Goal: Find contact information: Obtain details needed to contact an individual or organization

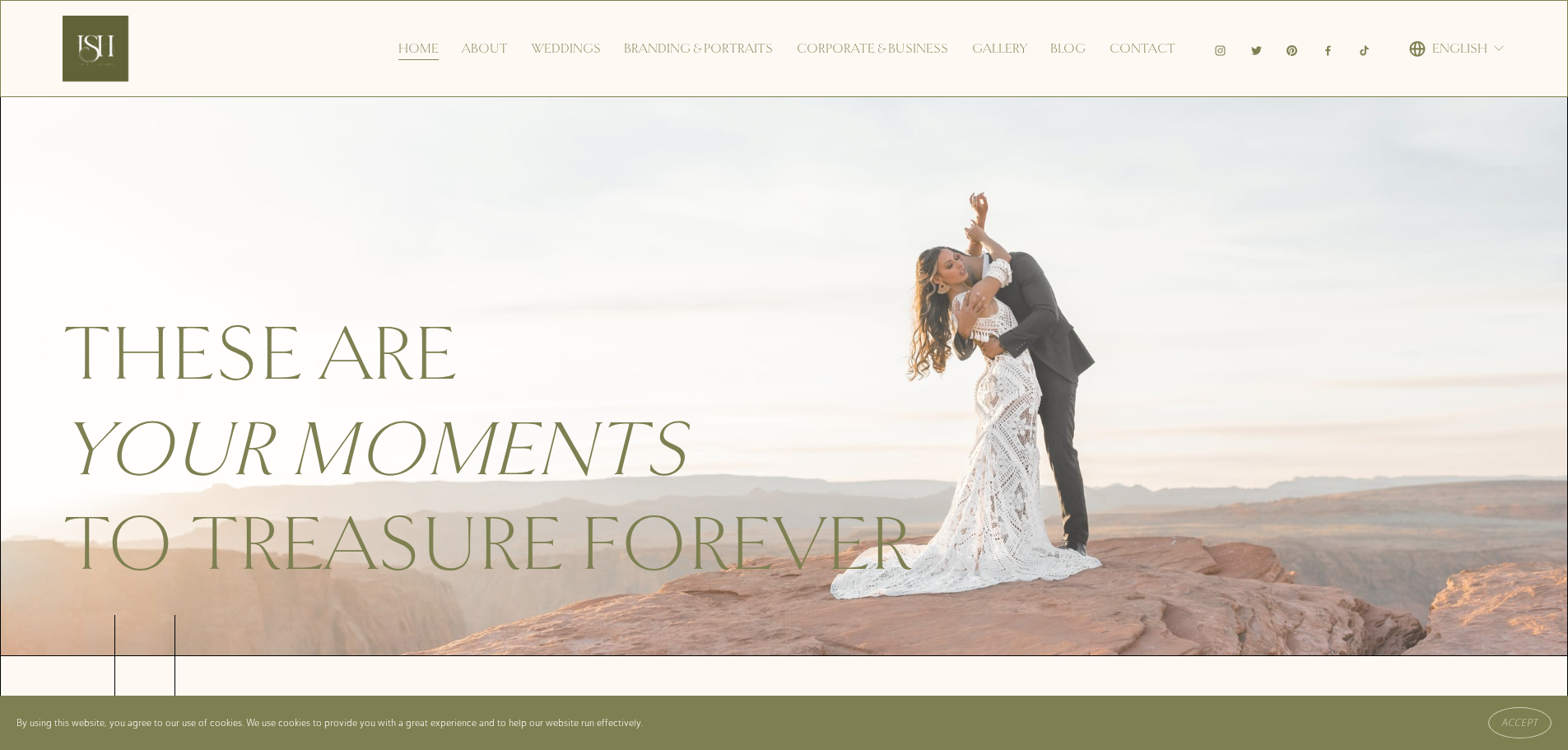
click at [896, 50] on link "Corporate & Business" at bounding box center [872, 48] width 151 height 26
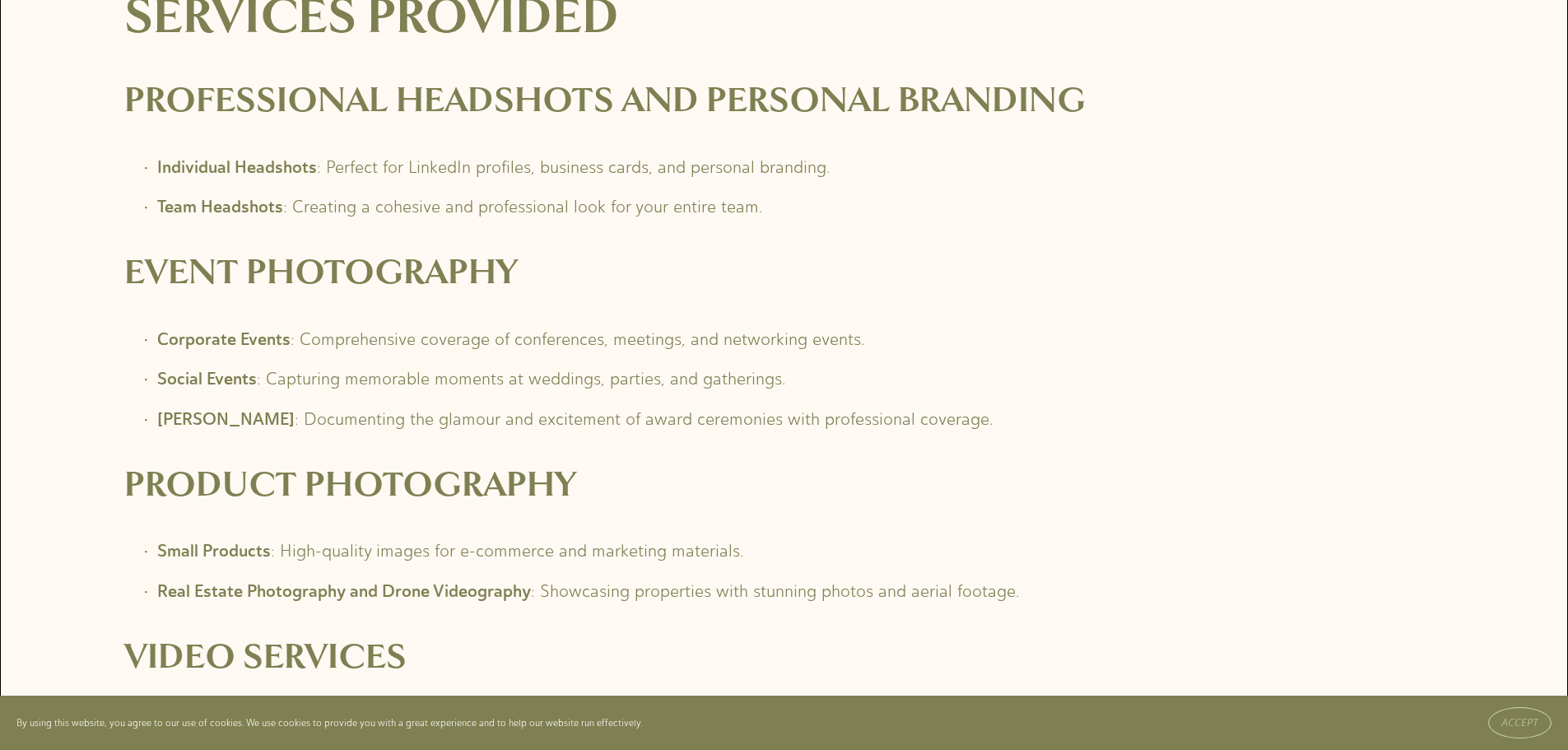
scroll to position [2635, 0]
click at [504, 342] on p "Corporate Events : Comprehensive coverage of conferences, meetings, and network…" at bounding box center [801, 342] width 1287 height 31
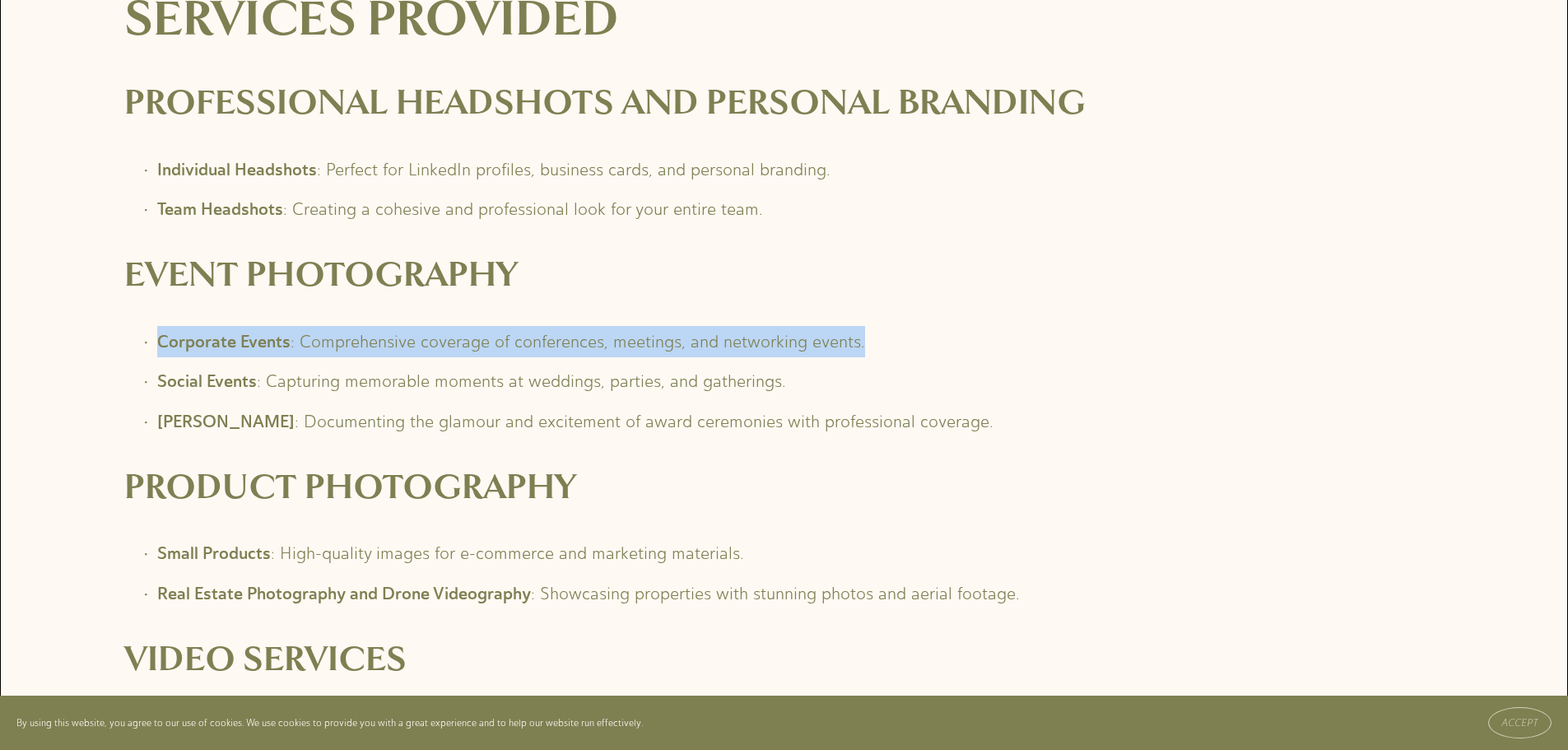
click at [504, 342] on p "Corporate Events : Comprehensive coverage of conferences, meetings, and network…" at bounding box center [801, 342] width 1287 height 31
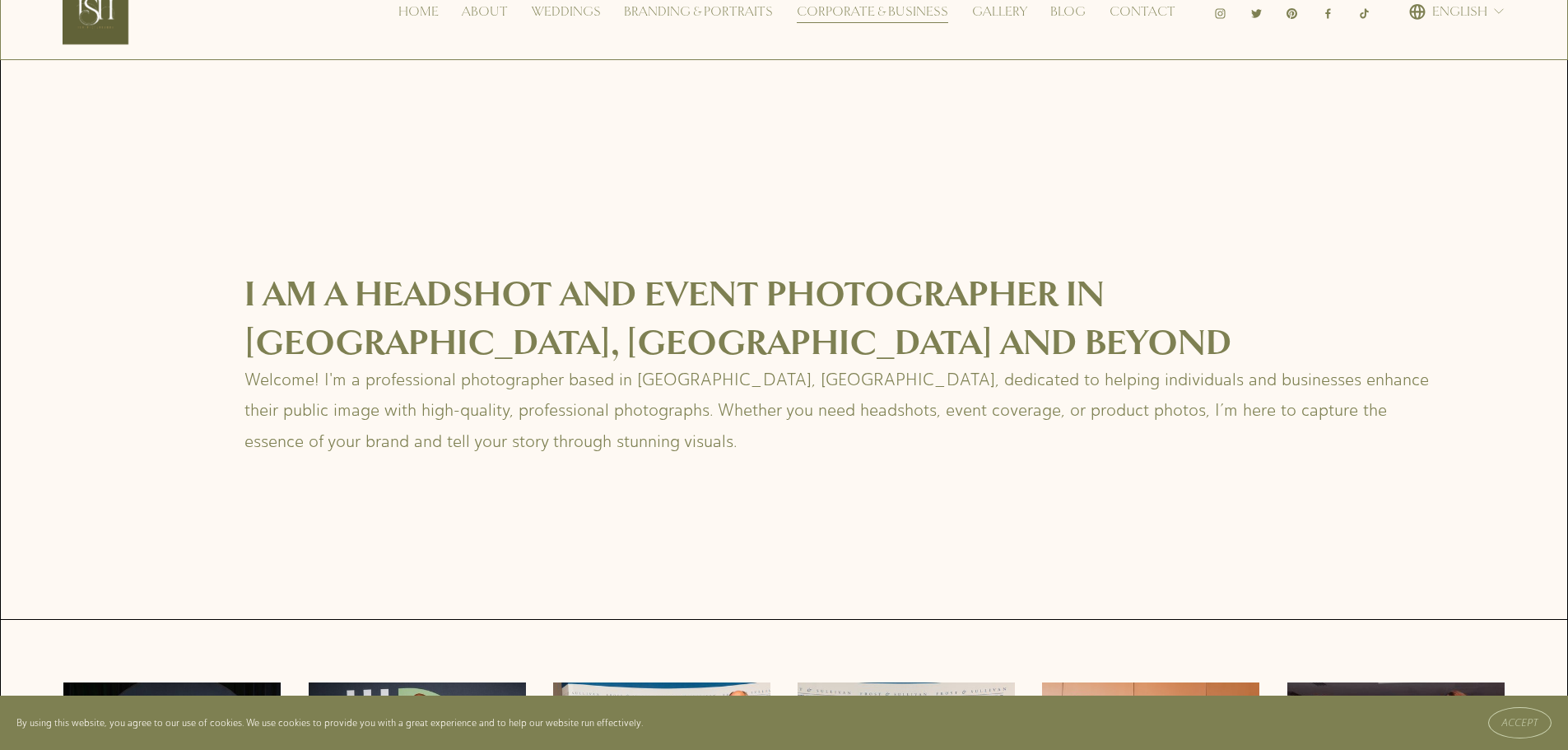
scroll to position [0, 0]
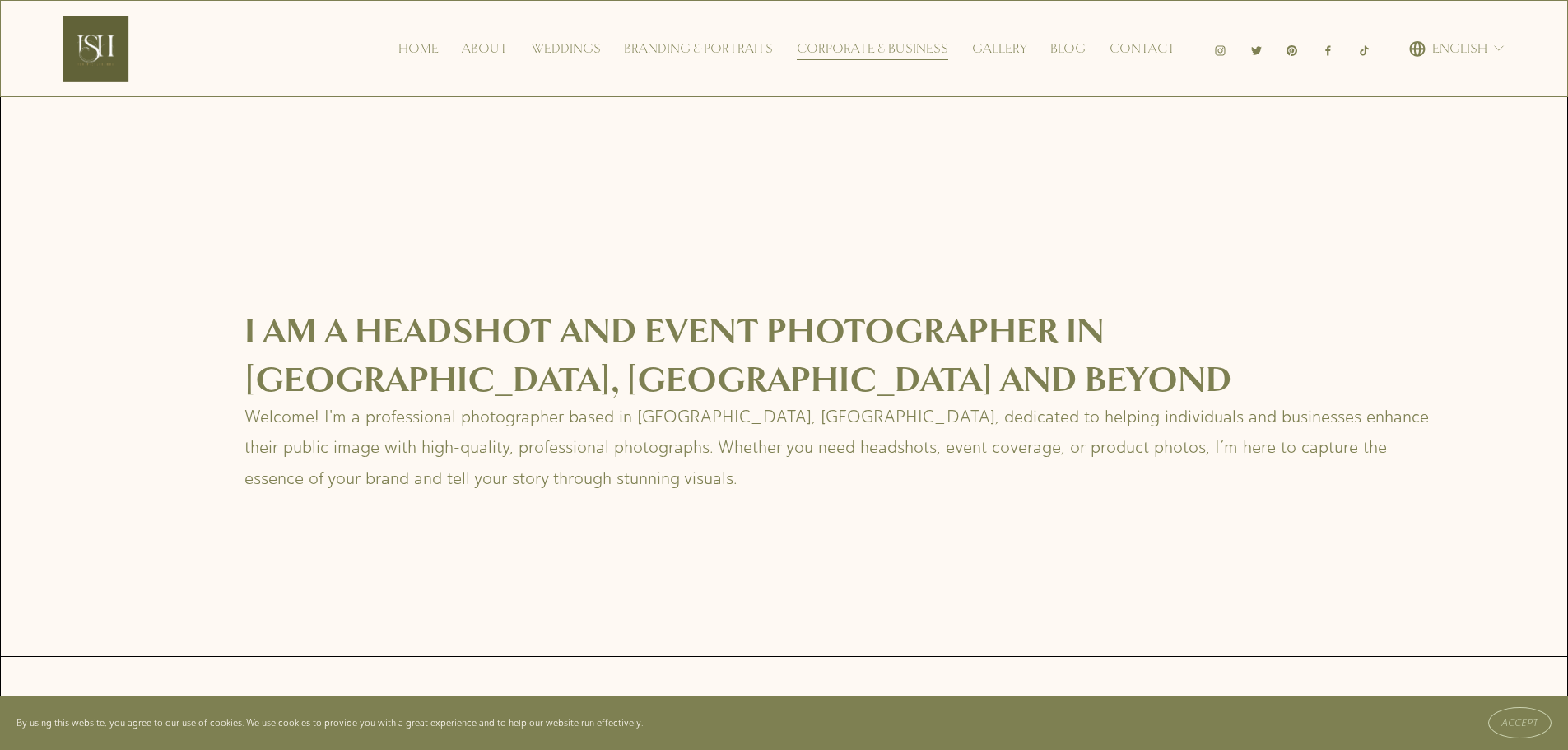
click at [430, 45] on link "Home" at bounding box center [418, 48] width 40 height 26
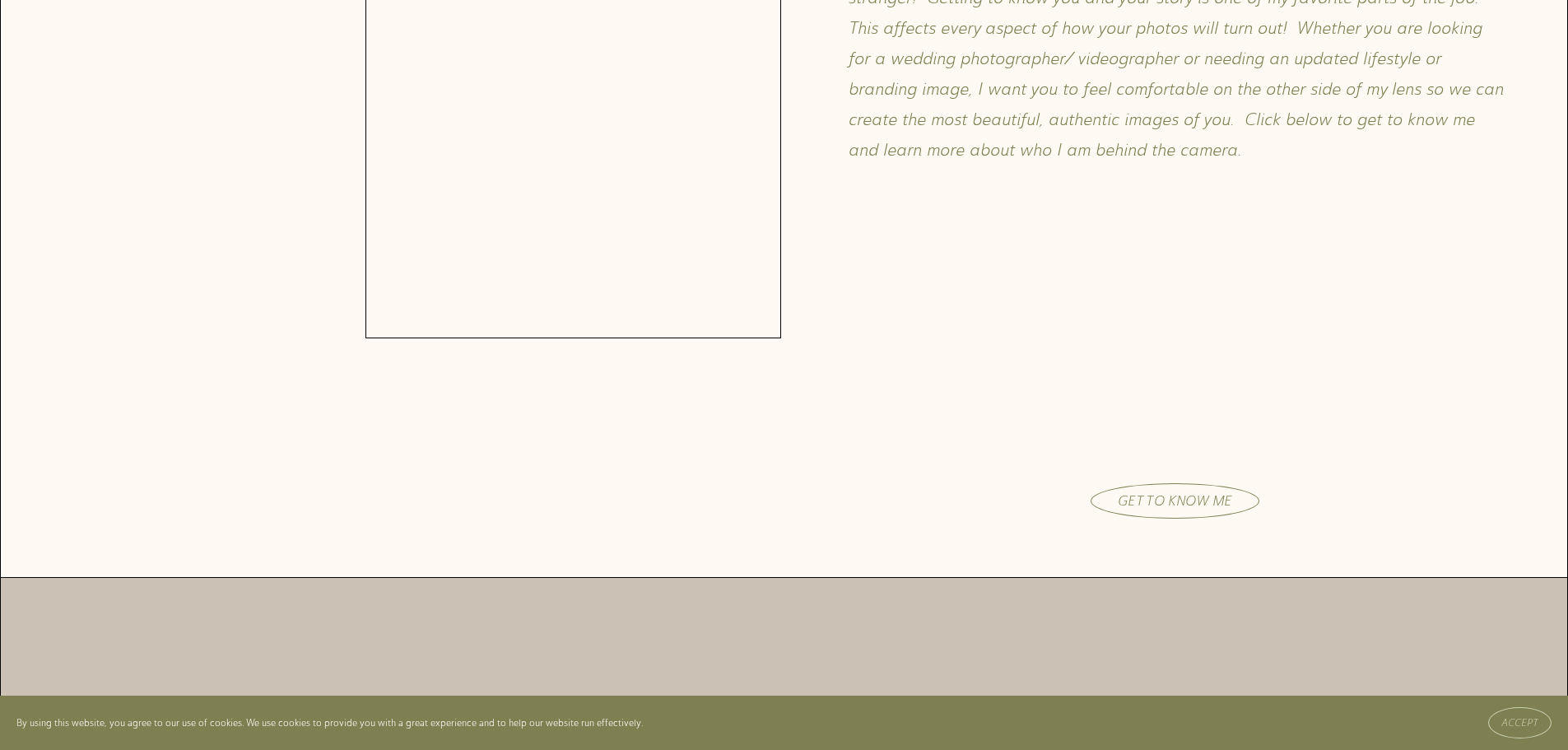
scroll to position [2223, 0]
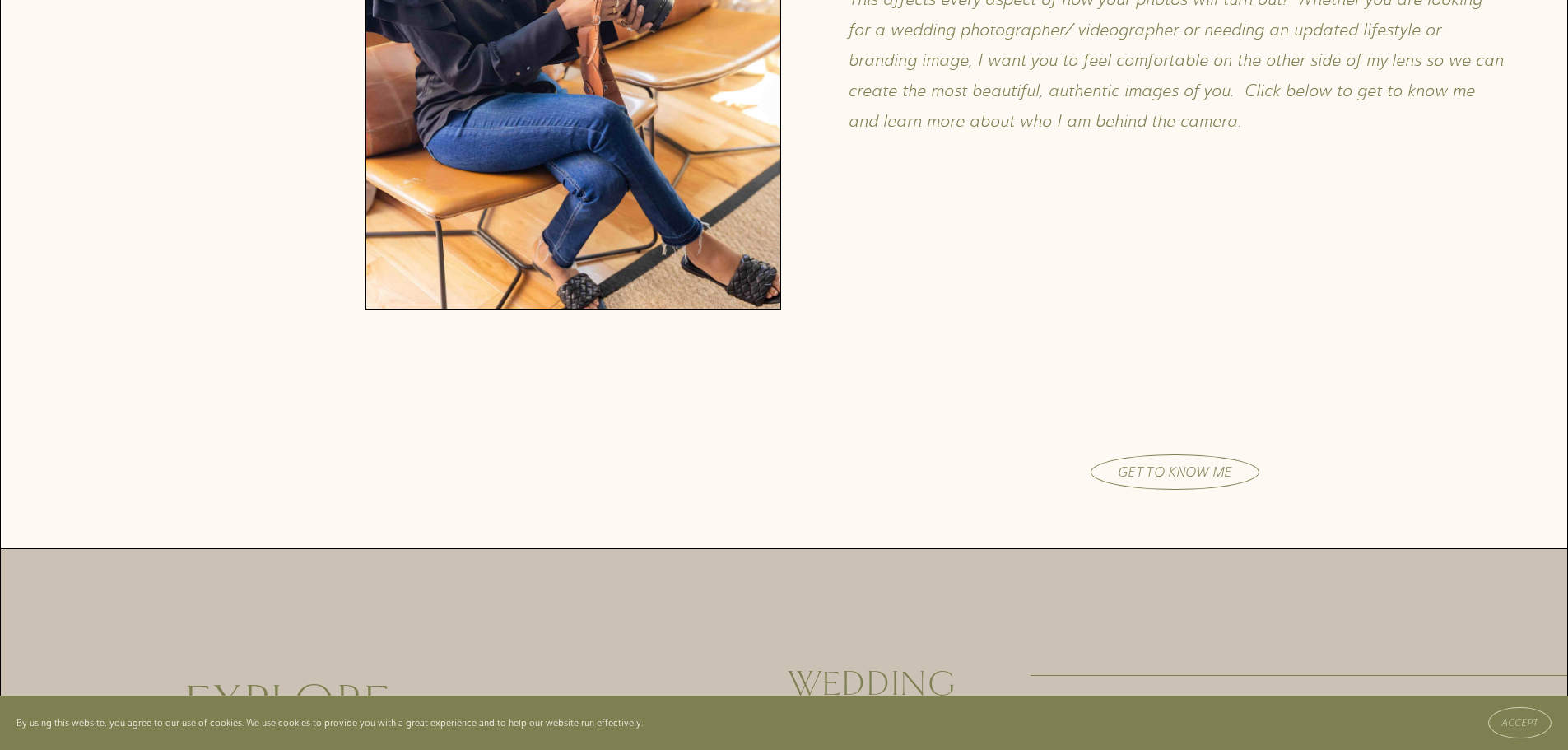
click at [1188, 481] on link "Get to know me" at bounding box center [1174, 472] width 169 height 36
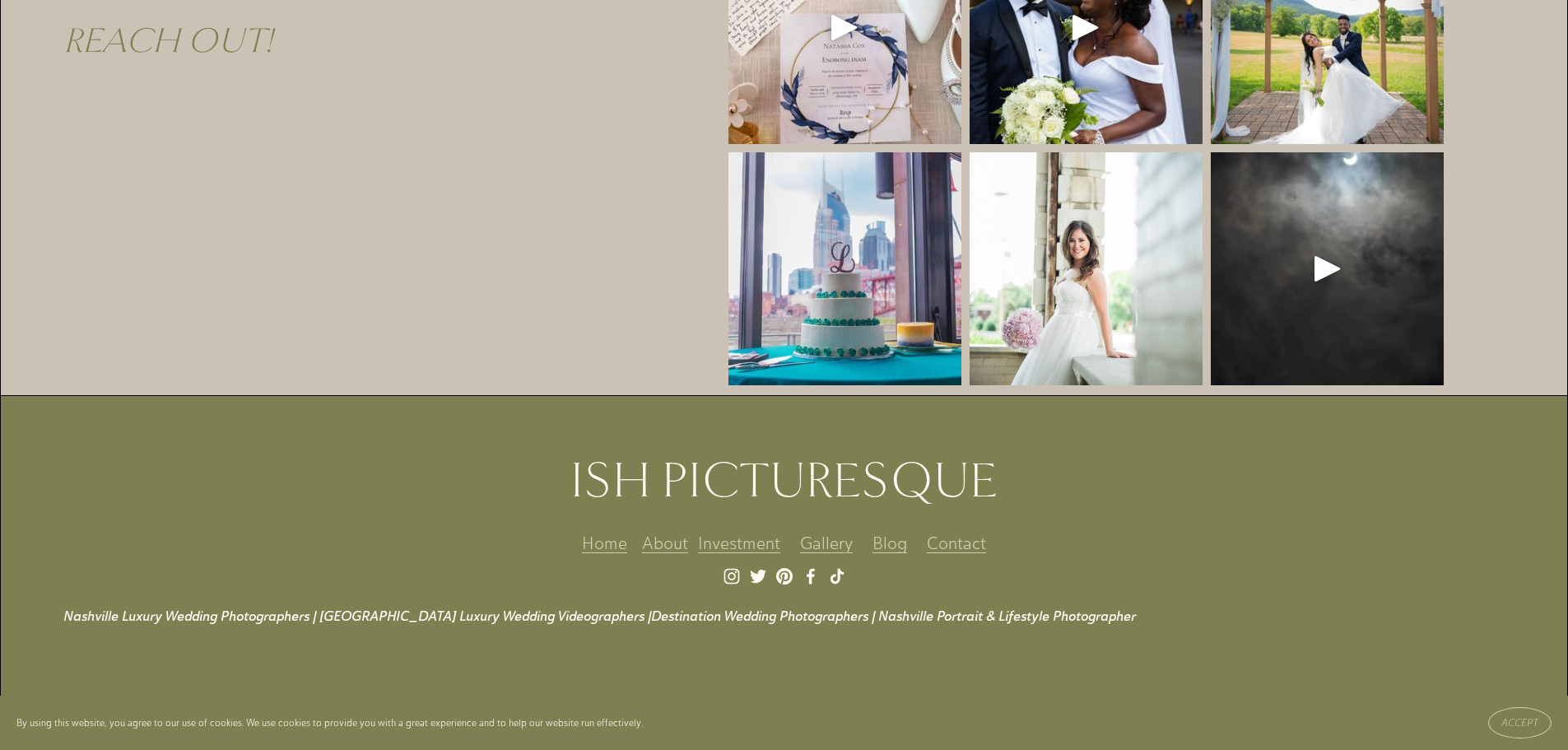
scroll to position [3920, 0]
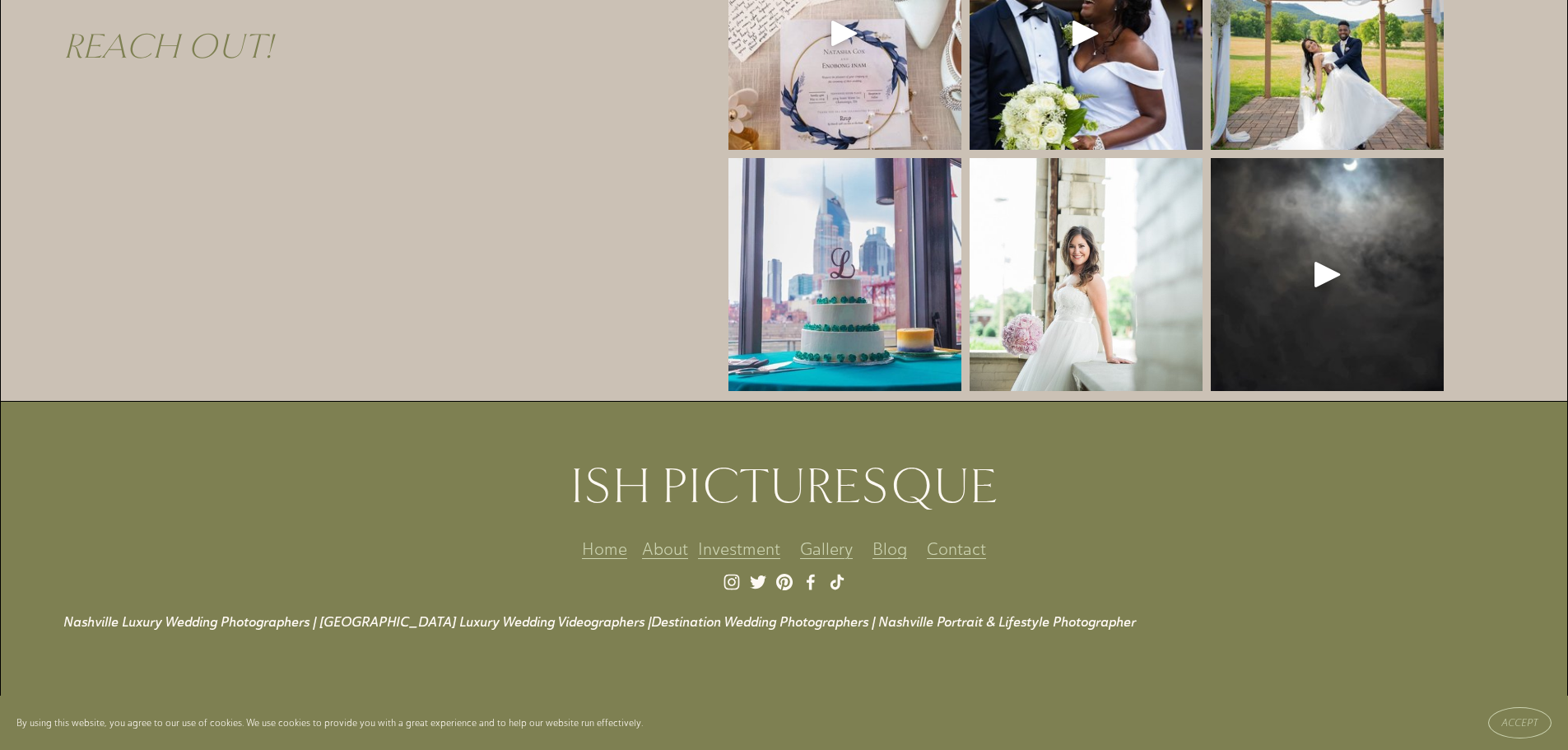
click at [952, 498] on div "ISH PICTURESQUE Nashville Luxury Wedding Photographers | Nashville Luxury Weddi…" at bounding box center [784, 570] width 1566 height 231
click at [959, 533] on link "Contact" at bounding box center [956, 548] width 59 height 30
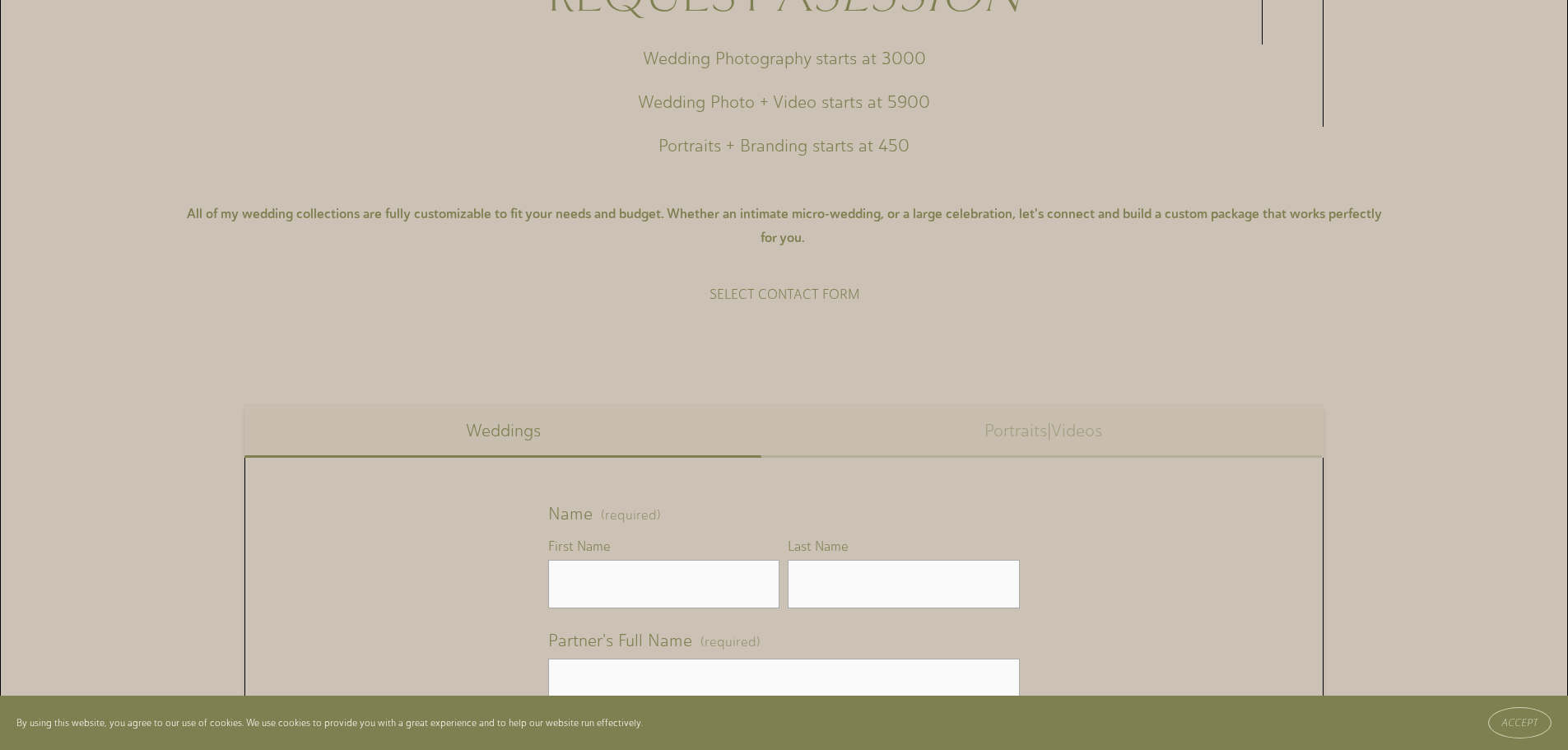
scroll to position [823, 0]
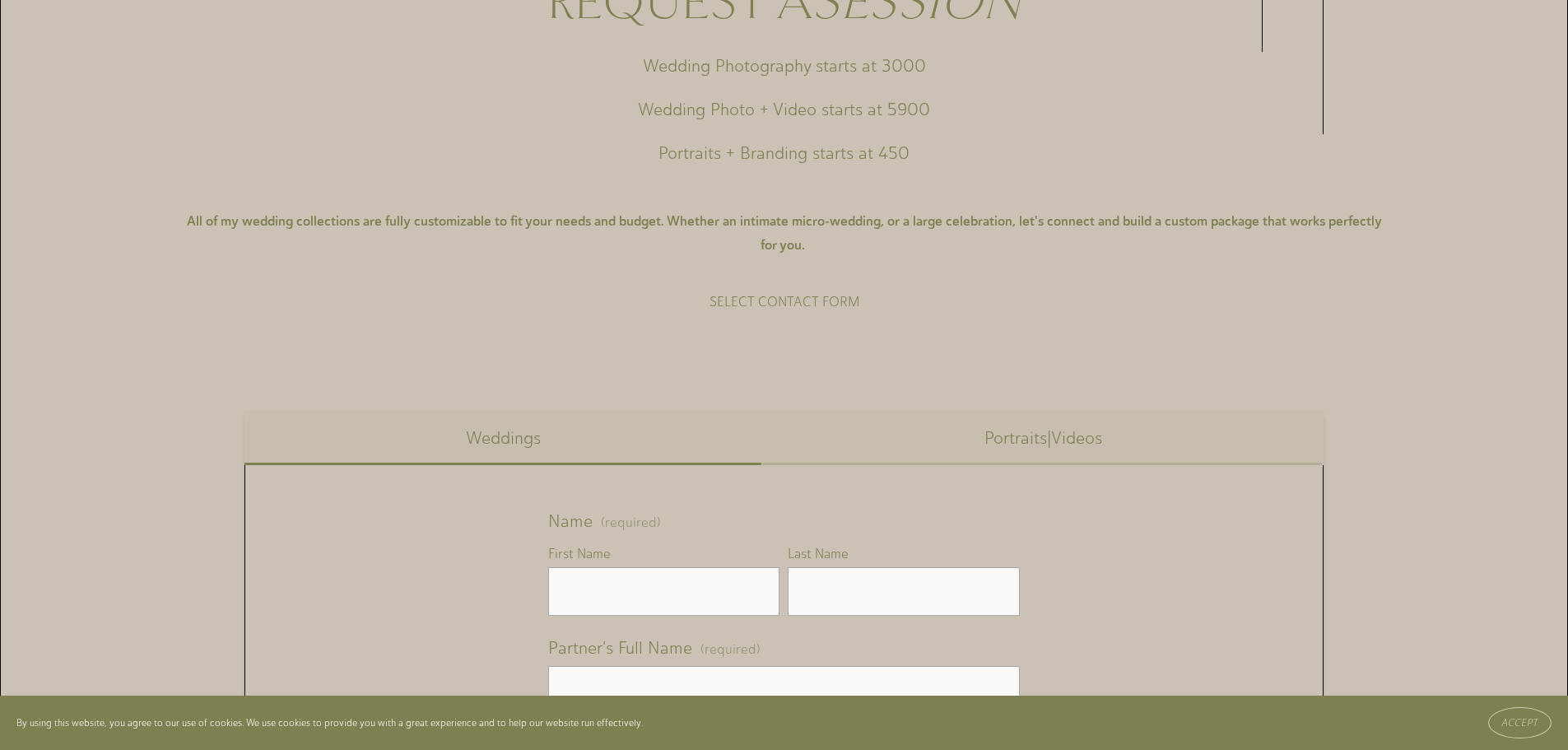
click at [991, 437] on button "Portraits|Videos" at bounding box center [1042, 438] width 560 height 55
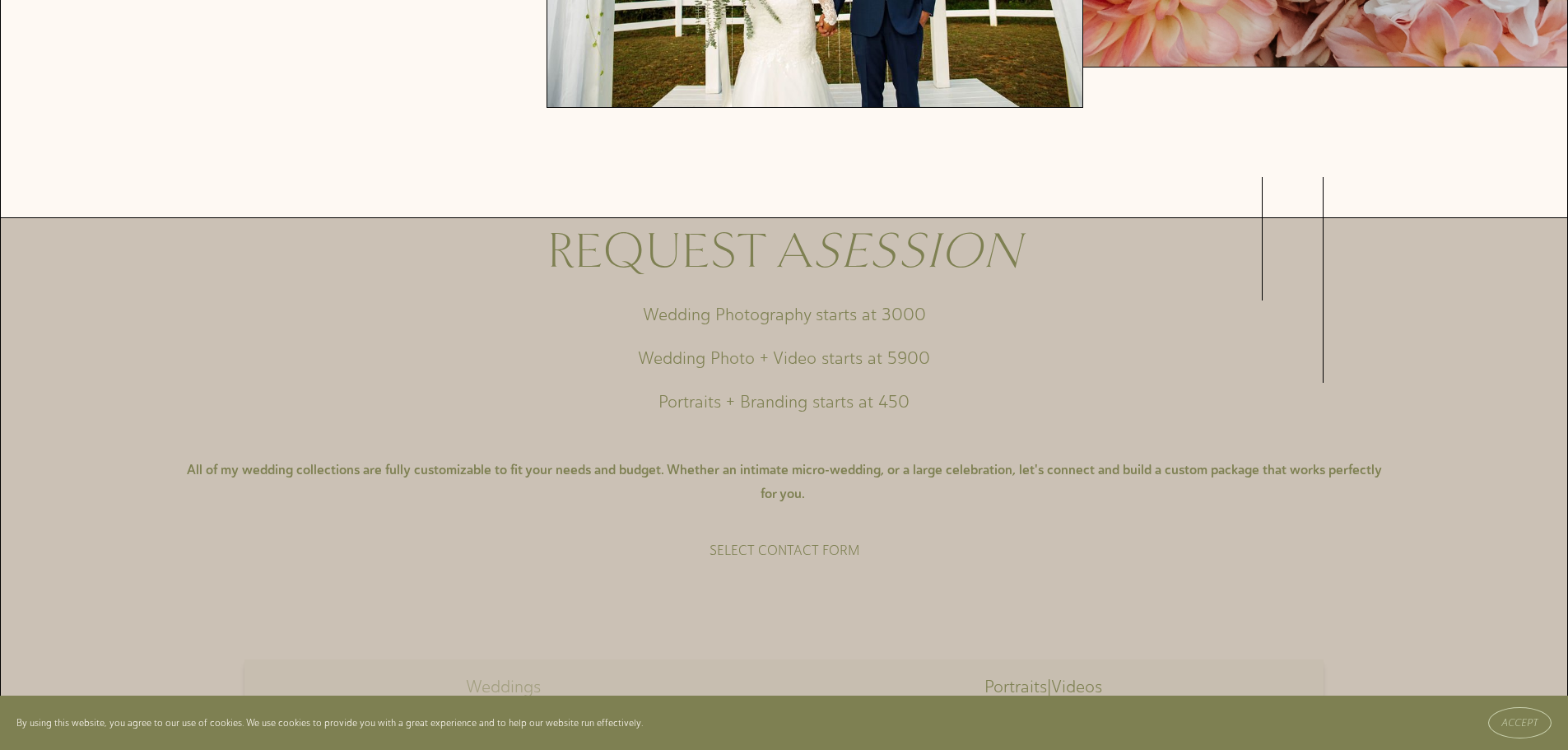
scroll to position [547, 0]
